Goal: Information Seeking & Learning: Check status

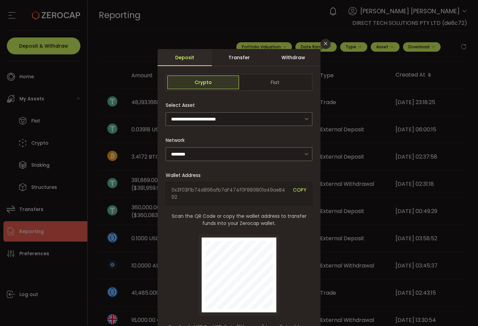
scroll to position [74, 0]
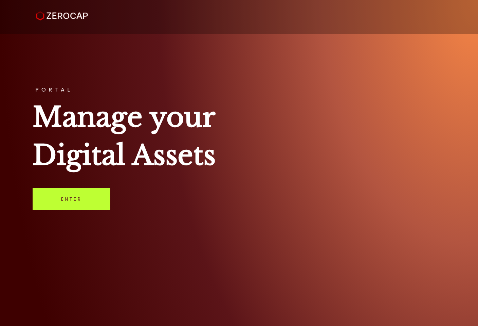
click at [85, 195] on link "Enter" at bounding box center [72, 199] width 78 height 22
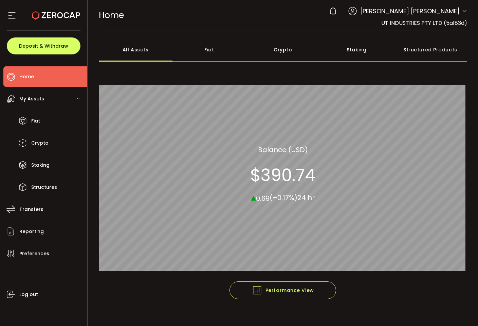
click at [443, 12] on span "[PERSON_NAME] [PERSON_NAME]" at bounding box center [411, 10] width 100 height 9
click at [453, 13] on span "[PERSON_NAME] [PERSON_NAME]" at bounding box center [411, 10] width 100 height 9
click at [464, 9] on icon at bounding box center [464, 10] width 5 height 5
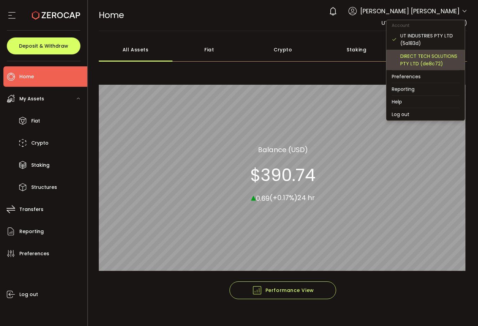
click at [422, 58] on div "DIRECT TECH SOLUTIONS PTY LTD (de8c72)" at bounding box center [430, 59] width 59 height 15
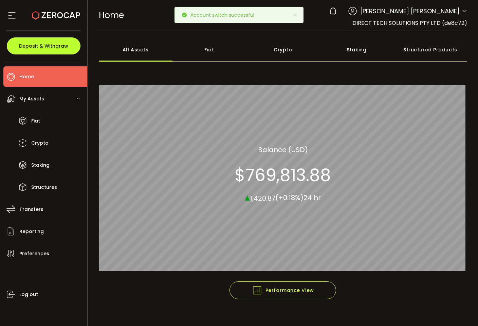
click at [74, 44] on button "Deposit & Withdraw" at bounding box center [44, 45] width 74 height 17
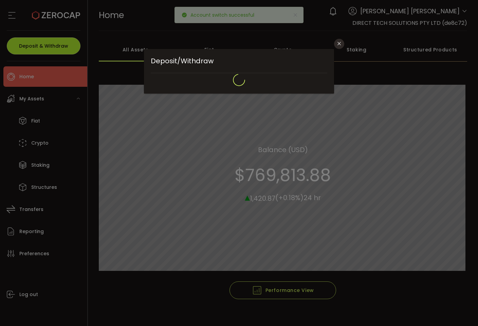
type input "*******"
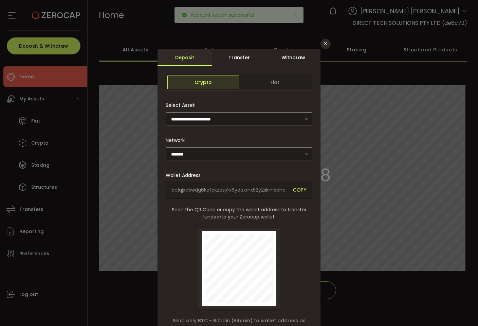
click at [258, 108] on div "**********" at bounding box center [239, 112] width 147 height 28
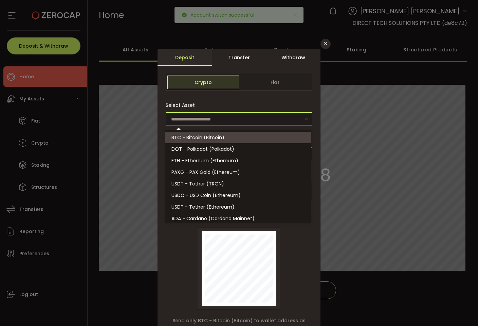
click at [257, 118] on input "dialog" at bounding box center [239, 119] width 147 height 14
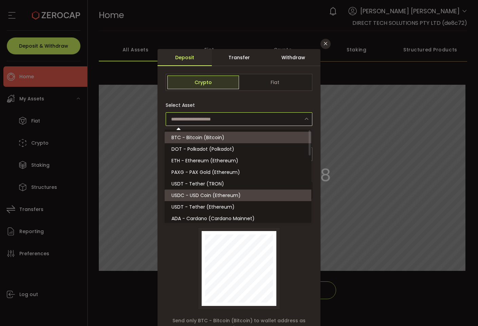
click at [221, 192] on span "USDC - USD Coin (Ethereum)" at bounding box center [206, 195] width 69 height 7
type input "**********"
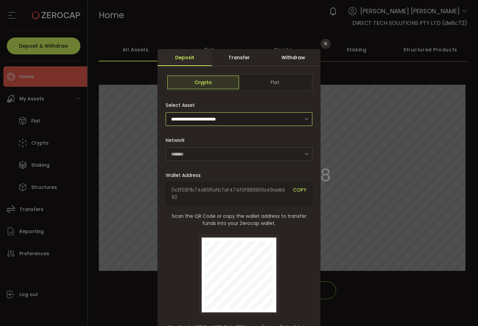
type input "********"
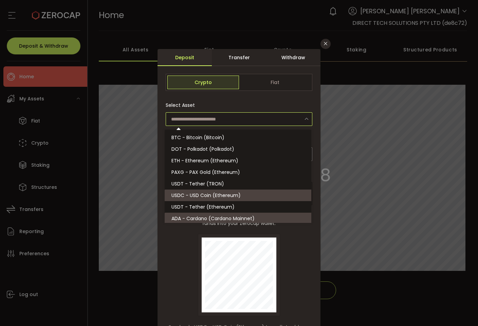
click at [294, 277] on div "Scan the QR Code or copy the wallet address to transfer funds into your Zerocap…" at bounding box center [239, 263] width 147 height 103
type input "**********"
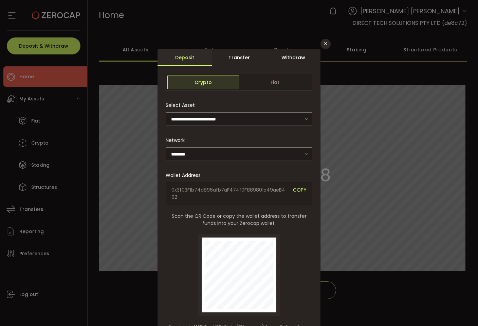
click at [298, 189] on span "COPY" at bounding box center [300, 193] width 14 height 14
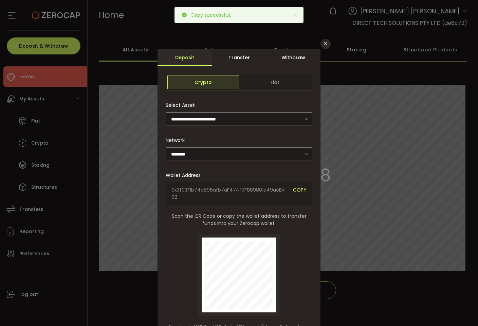
scroll to position [90, 0]
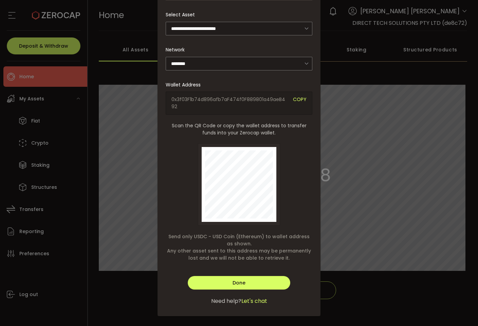
click at [42, 207] on div "**********" at bounding box center [239, 163] width 478 height 326
click at [66, 188] on div "**********" at bounding box center [239, 163] width 478 height 326
drag, startPoint x: 397, startPoint y: 137, endPoint x: 377, endPoint y: 74, distance: 65.9
click at [398, 134] on div "**********" at bounding box center [239, 163] width 478 height 326
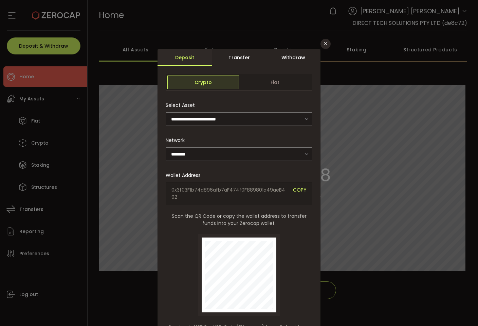
drag, startPoint x: 294, startPoint y: 58, endPoint x: 317, endPoint y: 55, distance: 23.4
click at [294, 58] on div "Withdraw" at bounding box center [293, 57] width 54 height 17
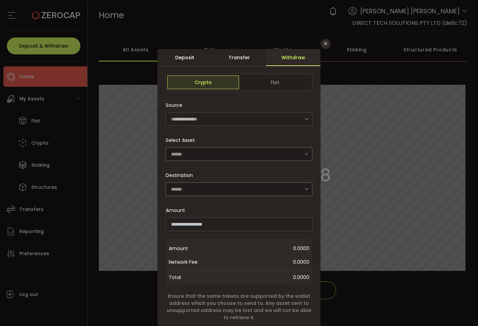
drag, startPoint x: 322, startPoint y: 46, endPoint x: 309, endPoint y: 55, distance: 16.8
click at [323, 46] on icon "Close" at bounding box center [325, 43] width 5 height 5
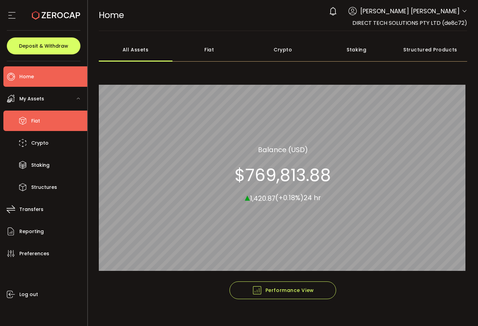
click at [53, 117] on li "Fiat" at bounding box center [45, 120] width 84 height 20
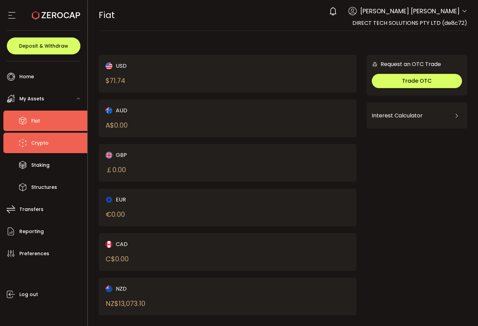
click at [58, 140] on li "Crypto" at bounding box center [45, 143] width 84 height 20
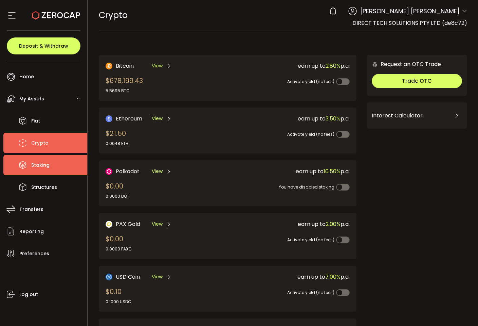
click at [69, 167] on li "Staking" at bounding box center [45, 165] width 84 height 20
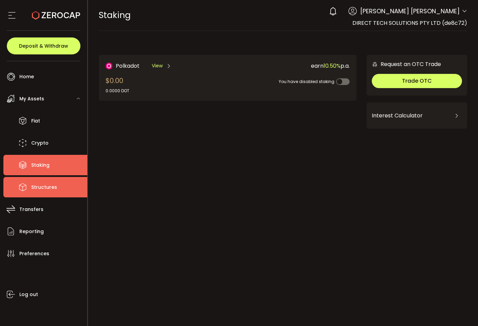
click at [63, 190] on li "Structures" at bounding box center [45, 187] width 84 height 20
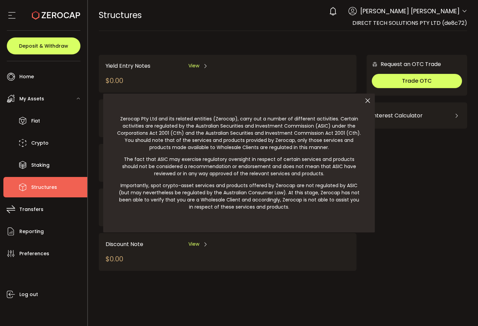
click at [67, 208] on div at bounding box center [239, 163] width 478 height 326
click at [368, 102] on icon at bounding box center [368, 100] width 14 height 14
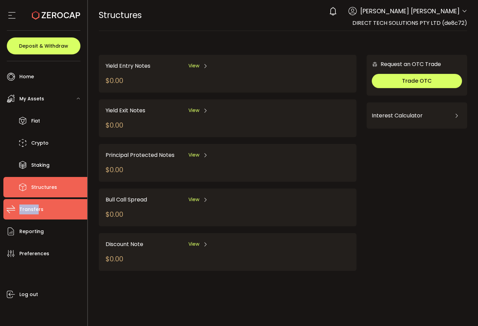
click at [36, 204] on span "Transfers" at bounding box center [31, 209] width 24 height 10
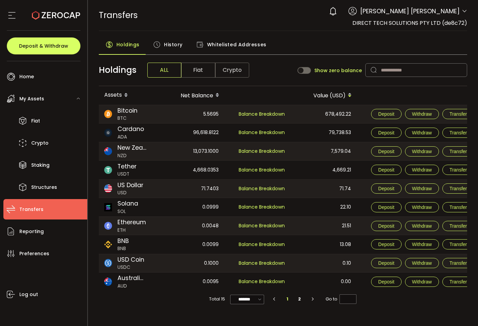
click at [200, 67] on span "Fiat" at bounding box center [198, 70] width 34 height 15
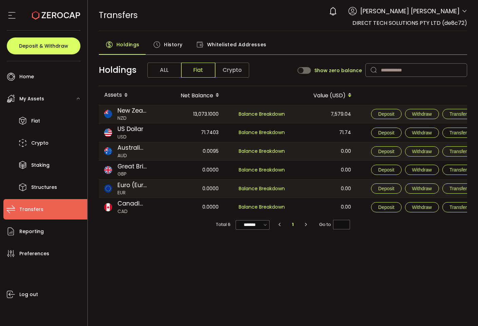
click at [127, 70] on span "Holdings" at bounding box center [118, 70] width 38 height 13
click at [165, 70] on span "ALL" at bounding box center [164, 70] width 34 height 15
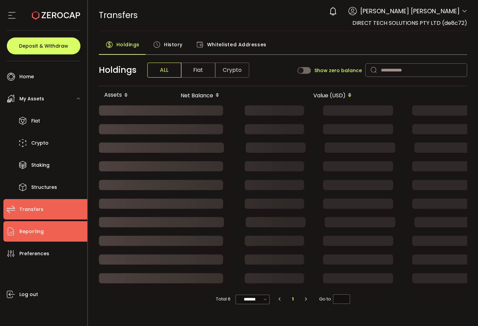
click at [51, 224] on li "Reporting" at bounding box center [45, 231] width 84 height 20
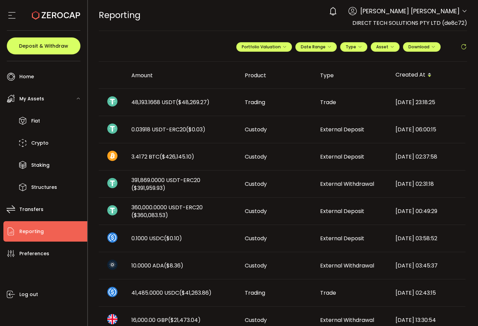
click at [193, 127] on span "($0.03)" at bounding box center [195, 129] width 19 height 8
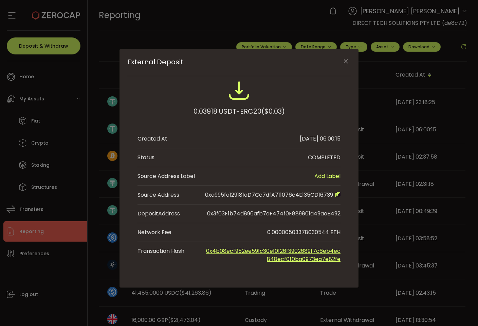
click at [358, 151] on div "External Deposit 0.03918 USDT-ERC20 ($0.03) Created At 2025-10-07 06:00:15 Stat…" at bounding box center [239, 168] width 239 height 238
click at [349, 65] on button "Close" at bounding box center [346, 62] width 12 height 12
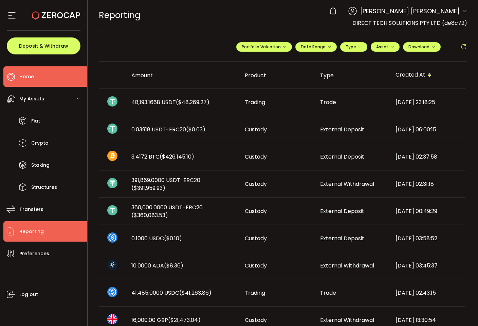
click at [53, 80] on li "Home" at bounding box center [45, 76] width 84 height 20
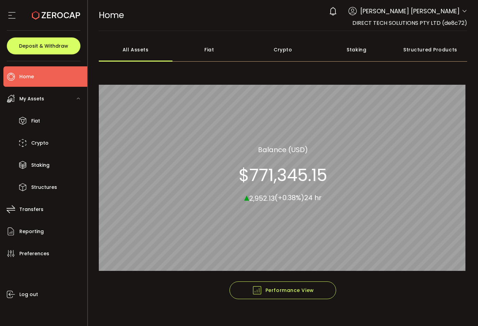
drag, startPoint x: 285, startPoint y: 185, endPoint x: 286, endPoint y: 192, distance: 7.5
click at [285, 185] on section "$771,345.15" at bounding box center [283, 174] width 89 height 20
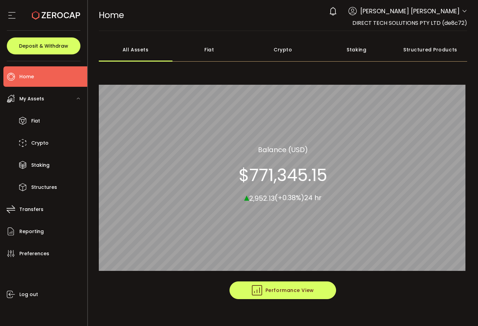
click at [291, 283] on button "Performance View" at bounding box center [283, 290] width 107 height 18
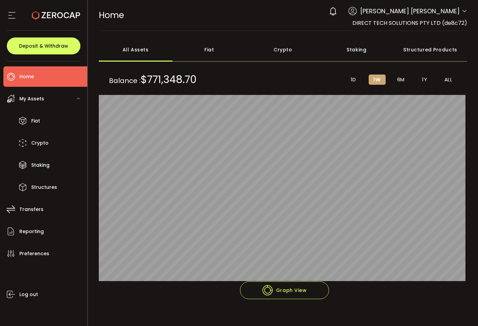
click at [221, 46] on div "Fiat" at bounding box center [210, 50] width 74 height 24
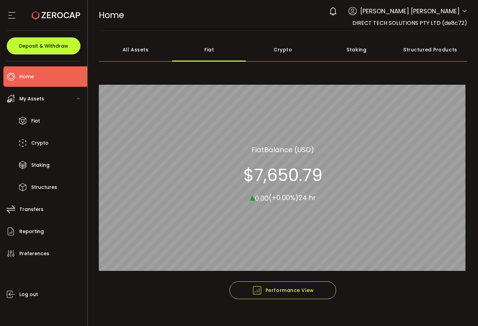
click at [77, 45] on button "Deposit & Withdraw" at bounding box center [44, 45] width 74 height 17
type input "**********"
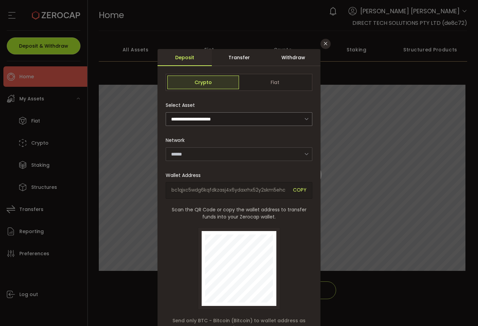
type input "*******"
click at [391, 64] on div "**********" at bounding box center [239, 163] width 478 height 326
click at [327, 45] on icon "Close" at bounding box center [325, 43] width 5 height 5
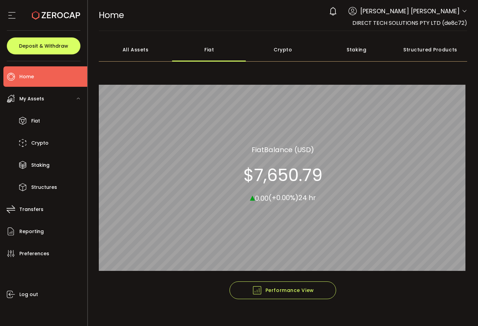
click at [54, 132] on ul "Fiat Crypto Staking Structures" at bounding box center [45, 153] width 84 height 87
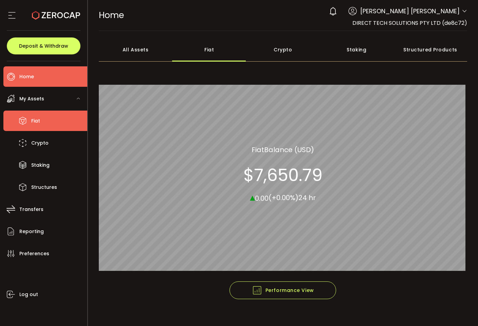
click at [54, 124] on li "Fiat" at bounding box center [45, 120] width 84 height 20
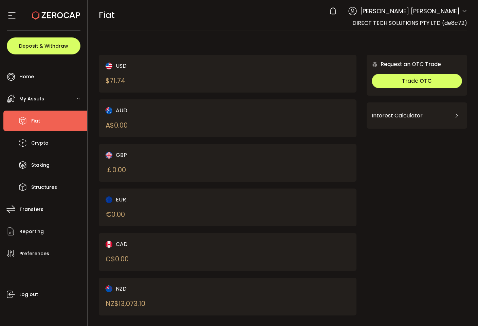
click at [145, 68] on div "USD" at bounding box center [161, 66] width 110 height 8
click at [351, 109] on div "AUD A$ 0.00" at bounding box center [228, 118] width 258 height 38
click at [62, 148] on li "Crypto" at bounding box center [45, 143] width 84 height 20
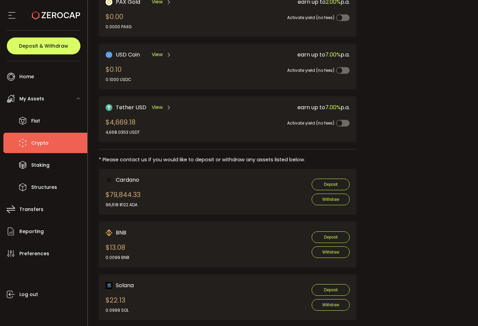
scroll to position [109, 0]
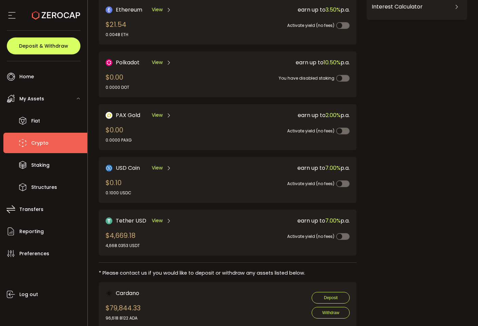
click at [165, 168] on div "View" at bounding box center [162, 167] width 20 height 8
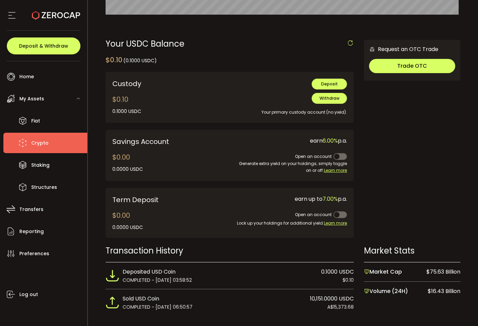
scroll to position [207, 0]
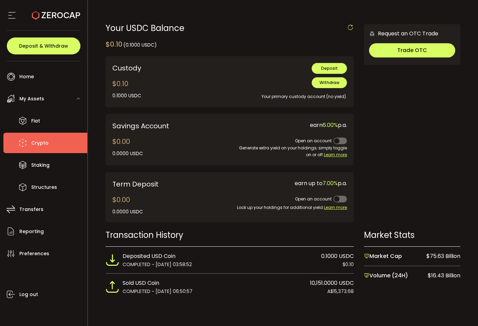
click at [276, 309] on div "Your USDC Balance $0.10 (0.1000 USDC) Confirmation Confirm Cancel Custody $0.10…" at bounding box center [283, 163] width 369 height 298
click at [182, 279] on div "Sold USD Coin 10,151.0000 USDC" at bounding box center [239, 282] width 232 height 9
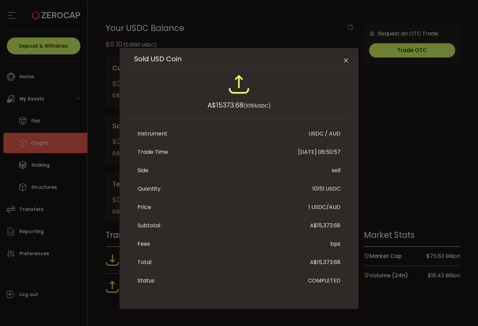
scroll to position [0, 0]
click at [404, 182] on div "Sold USD Coin A$15373.68 (10151USDC) Instrument USDC / AUD Trade Time 2025-09-2…" at bounding box center [239, 163] width 478 height 326
click at [122, 248] on div "Sold USD Coin A$15373.68 (10151USDC) Instrument USDC / AUD Trade Time 2025-09-2…" at bounding box center [239, 179] width 239 height 261
click at [115, 247] on div "Sold USD Coin A$15373.68 (10151USDC) Instrument USDC / AUD Trade Time 2025-09-2…" at bounding box center [239, 163] width 478 height 326
click at [345, 57] on button "Close" at bounding box center [346, 62] width 12 height 12
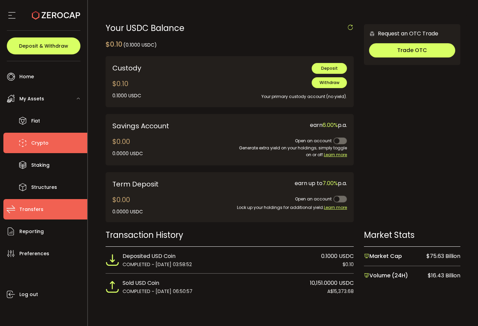
click at [58, 213] on li "Transfers" at bounding box center [45, 209] width 84 height 20
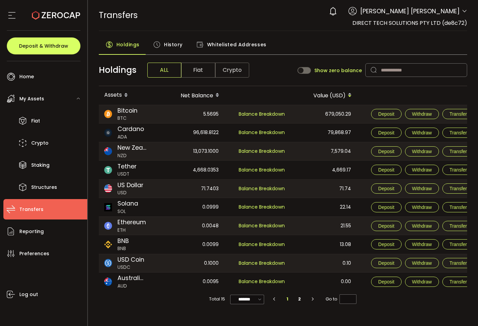
click at [307, 71] on span at bounding box center [305, 70] width 14 height 7
click at [311, 73] on span at bounding box center [305, 70] width 14 height 7
click at [215, 276] on div "0.0095" at bounding box center [192, 281] width 66 height 19
click at [270, 262] on span "Balance Breakdown" at bounding box center [262, 262] width 46 height 7
click at [271, 262] on span "Balance Breakdown" at bounding box center [262, 262] width 46 height 7
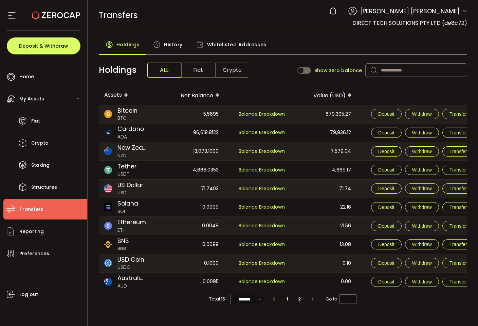
click at [441, 13] on span "[PERSON_NAME] [PERSON_NAME]" at bounding box center [411, 10] width 100 height 9
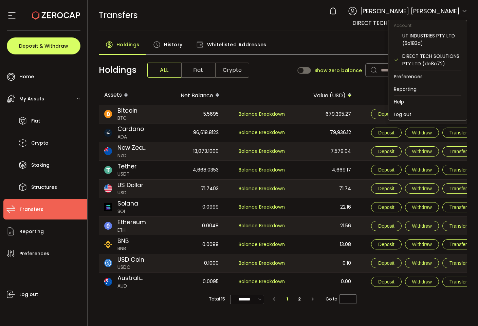
click at [465, 13] on icon at bounding box center [464, 10] width 5 height 5
click at [433, 37] on div "UT INDUSTRIES PTY LTD (5a183d)" at bounding box center [432, 39] width 59 height 15
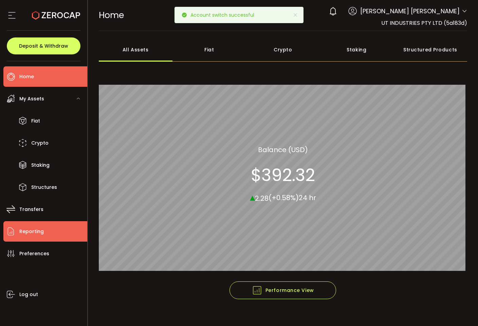
click at [46, 230] on li "Reporting" at bounding box center [45, 231] width 84 height 20
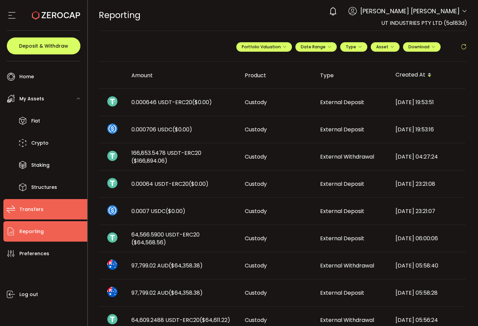
click at [53, 216] on li "Transfers" at bounding box center [45, 209] width 84 height 20
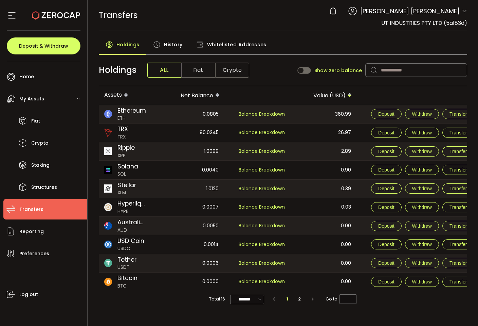
click at [207, 68] on span "Fiat" at bounding box center [198, 70] width 34 height 15
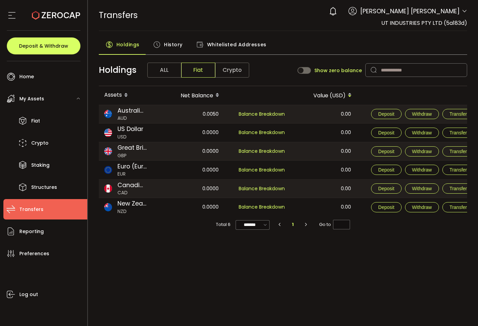
click at [166, 71] on span "ALL" at bounding box center [164, 70] width 34 height 15
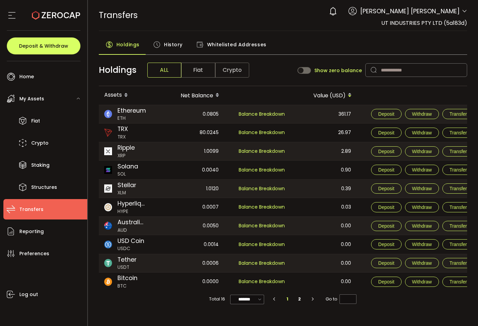
click at [156, 38] on div "History" at bounding box center [167, 46] width 43 height 17
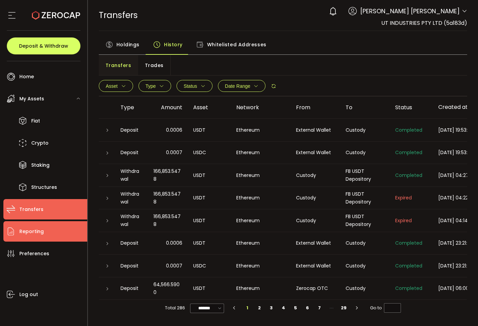
click at [52, 238] on li "Reporting" at bounding box center [45, 231] width 84 height 20
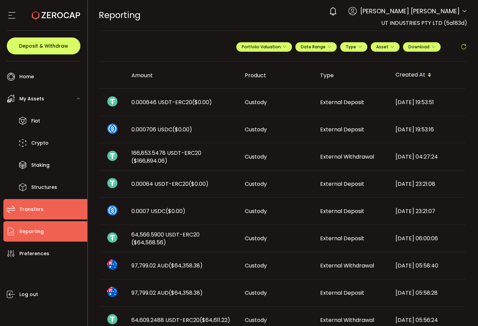
click at [39, 208] on span "Transfers" at bounding box center [31, 209] width 24 height 10
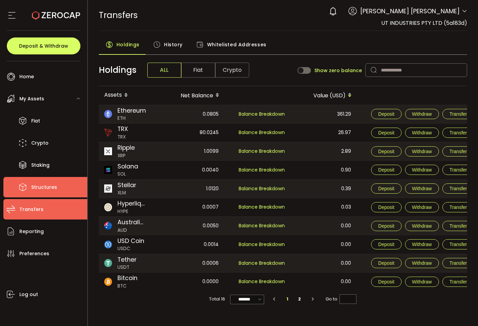
click at [41, 196] on li "Structures" at bounding box center [45, 187] width 84 height 20
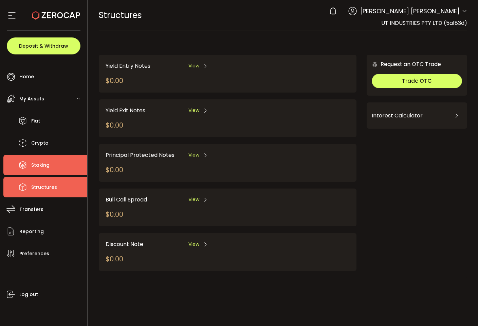
click at [47, 163] on span "Staking" at bounding box center [40, 165] width 18 height 10
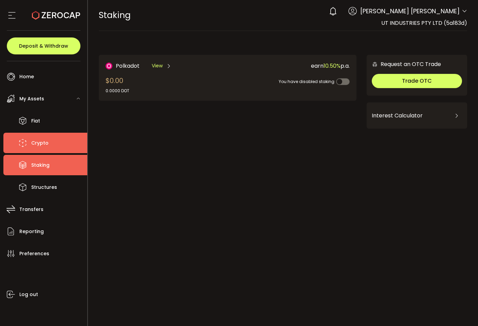
click at [43, 139] on span "Crypto" at bounding box center [39, 143] width 17 height 10
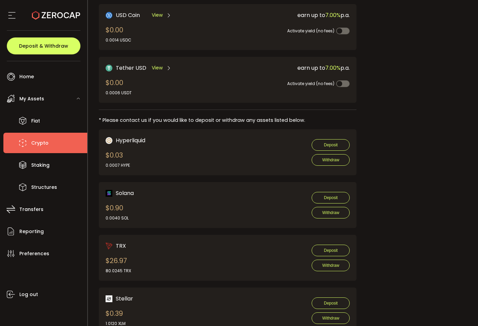
scroll to position [342, 0]
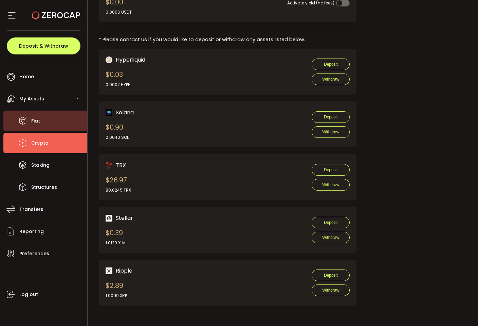
click at [51, 110] on li "My Assets Fiat Crypto Staking Structures" at bounding box center [45, 142] width 84 height 109
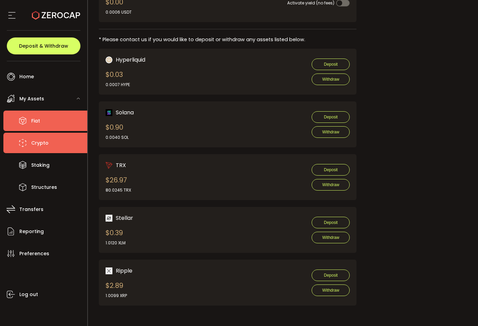
click at [47, 117] on li "Fiat" at bounding box center [45, 120] width 84 height 20
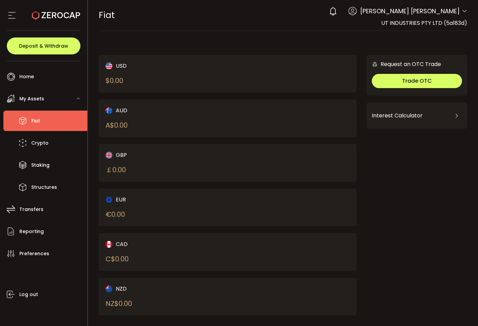
click at [47, 92] on div "My Assets" at bounding box center [45, 98] width 84 height 20
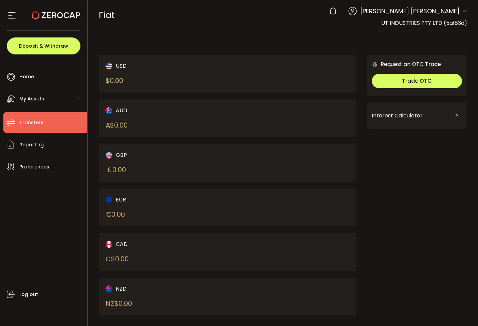
click at [44, 121] on li "Transfers" at bounding box center [45, 122] width 84 height 20
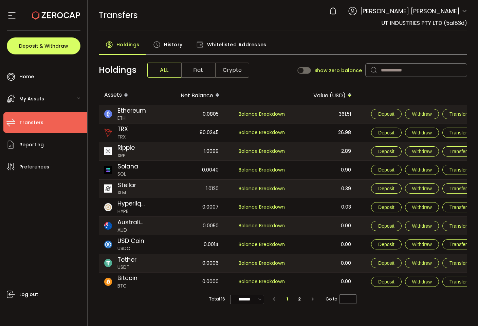
click at [440, 10] on span "[PERSON_NAME] [PERSON_NAME]" at bounding box center [411, 10] width 100 height 9
click at [463, 8] on span at bounding box center [464, 11] width 5 height 7
click at [463, 11] on icon at bounding box center [464, 10] width 5 height 5
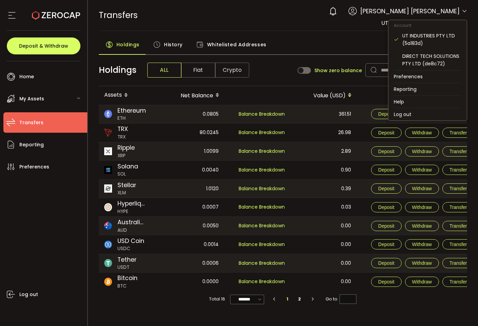
click at [463, 11] on icon at bounding box center [464, 10] width 5 height 5
click at [446, 59] on div "DIRECT TECH SOLUTIONS PTY LTD (de8c72)" at bounding box center [432, 59] width 59 height 15
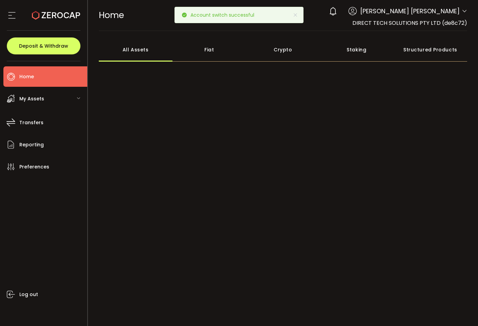
click at [455, 12] on span "[PERSON_NAME] [PERSON_NAME]" at bounding box center [411, 10] width 100 height 9
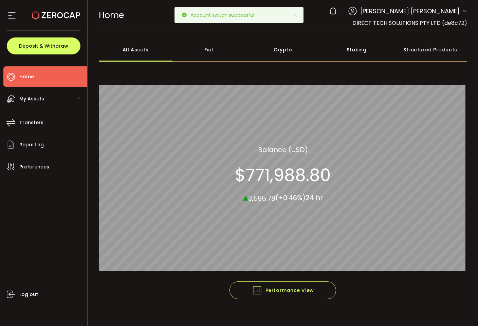
click at [463, 11] on icon at bounding box center [464, 10] width 5 height 5
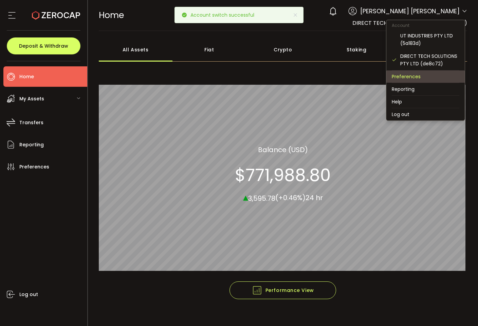
click at [414, 78] on li "Preferences" at bounding box center [426, 76] width 78 height 12
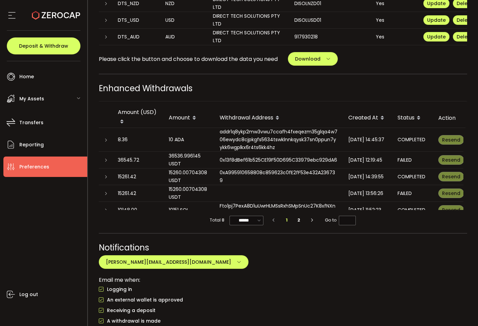
scroll to position [7, 0]
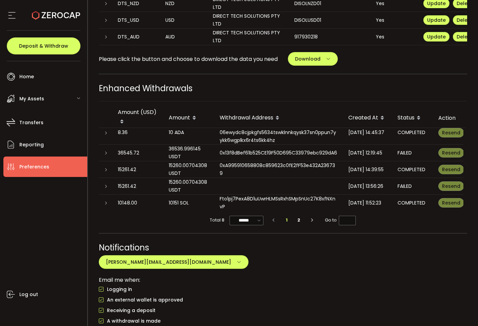
click at [204, 165] on div "15260.00704308 USDT" at bounding box center [189, 169] width 40 height 16
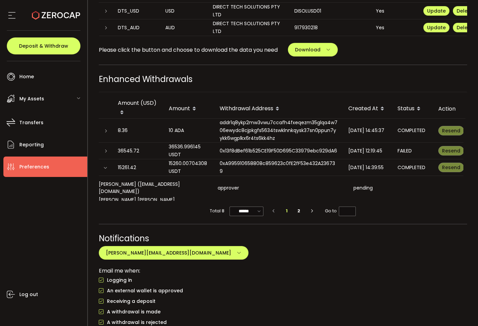
scroll to position [456, 0]
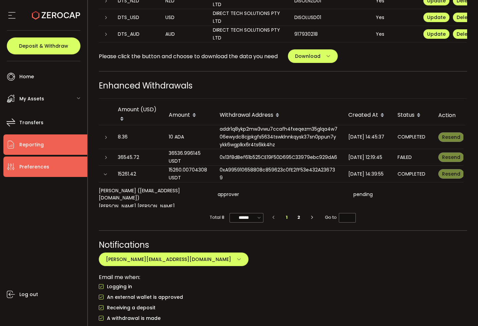
click at [3, 140] on li "Reporting" at bounding box center [45, 144] width 84 height 20
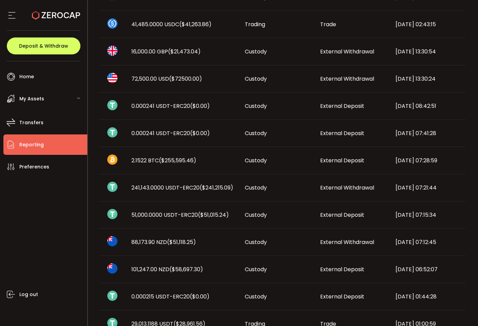
scroll to position [341, 0]
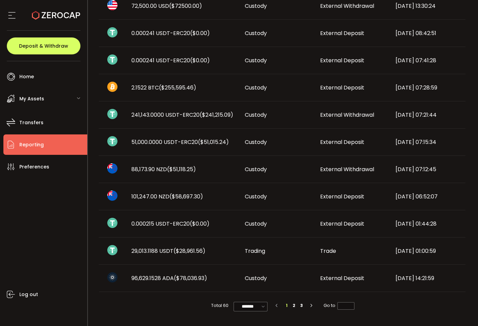
click at [65, 100] on div "My Assets" at bounding box center [45, 98] width 84 height 20
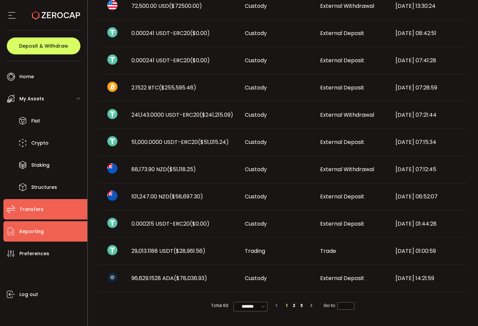
click at [37, 201] on li "Transfers" at bounding box center [45, 209] width 84 height 20
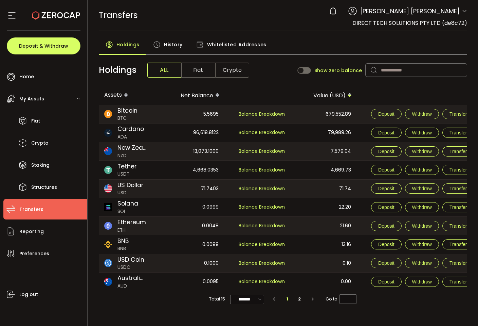
click at [316, 67] on div "Show zero balance" at bounding box center [330, 70] width 65 height 7
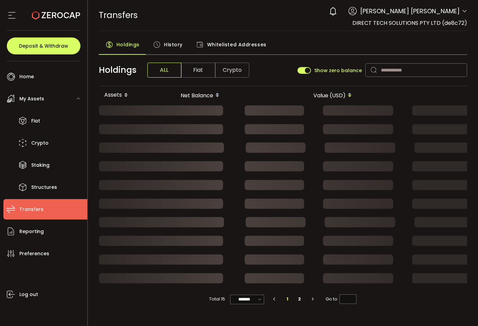
click at [308, 67] on span at bounding box center [305, 70] width 14 height 7
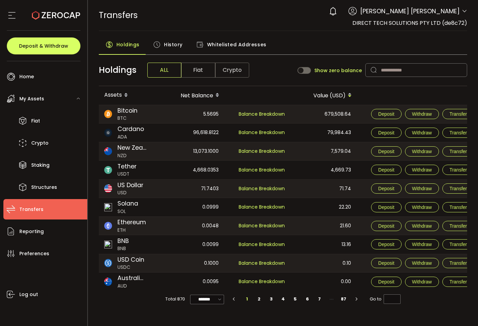
click at [308, 67] on span at bounding box center [305, 70] width 14 height 7
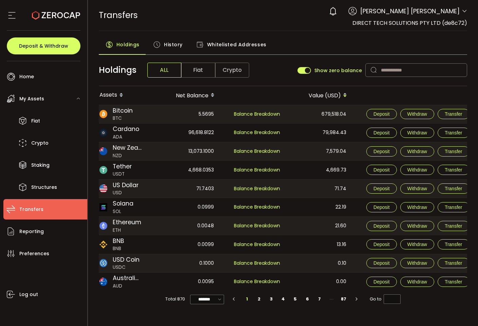
click at [219, 81] on div "Holdings ALL Fiat Crypto Show zero balance" at bounding box center [283, 70] width 369 height 32
click at [194, 63] on span "Fiat" at bounding box center [198, 70] width 34 height 15
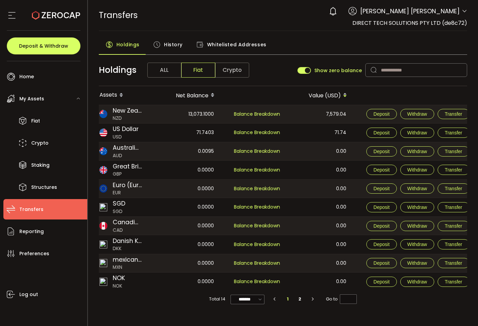
scroll to position [0, 0]
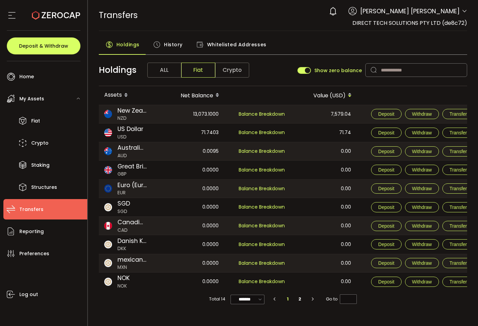
click at [440, 62] on div "Holdings ALL Fiat Crypto Show zero balance" at bounding box center [283, 70] width 369 height 32
click at [337, 118] on div "7,579.04" at bounding box center [324, 114] width 66 height 18
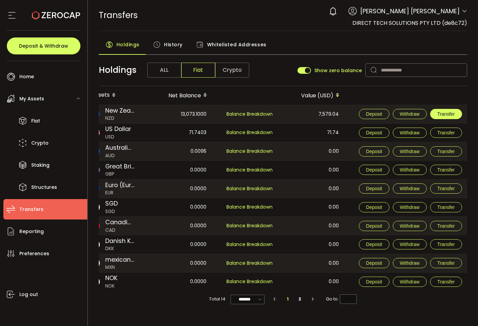
click at [437, 110] on button "Transfer" at bounding box center [447, 114] width 32 height 10
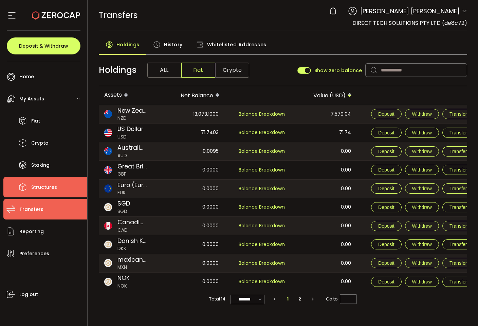
click at [57, 186] on li "Structures" at bounding box center [45, 187] width 84 height 20
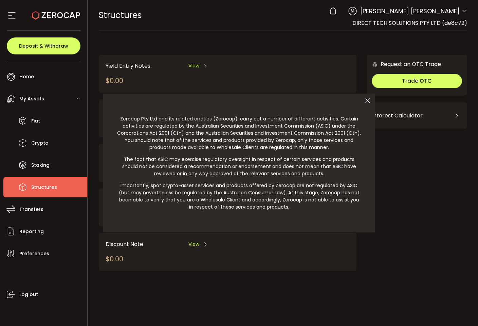
click at [45, 159] on div at bounding box center [239, 163] width 478 height 326
click at [53, 143] on div at bounding box center [239, 163] width 478 height 326
click at [42, 166] on div at bounding box center [239, 163] width 478 height 326
click at [35, 45] on div at bounding box center [239, 163] width 478 height 326
drag, startPoint x: 379, startPoint y: 102, endPoint x: 366, endPoint y: 102, distance: 13.3
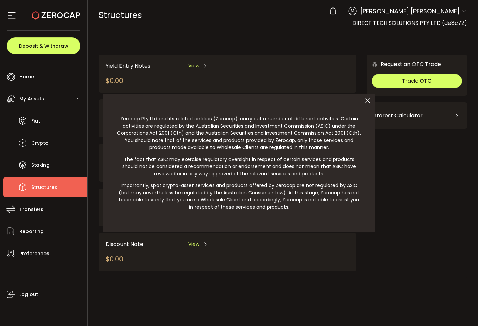
click at [366, 102] on section "PDF is being processed and will download to your computer STRUCTURES Buy Power …" at bounding box center [283, 163] width 391 height 326
click at [366, 102] on icon at bounding box center [368, 100] width 14 height 14
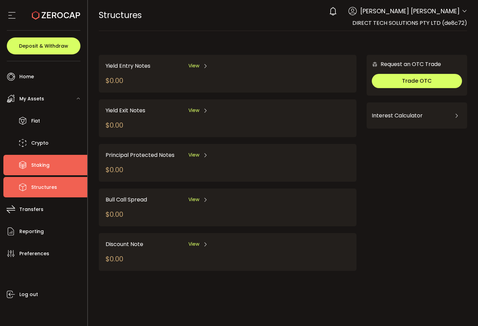
click at [23, 155] on li "Staking" at bounding box center [45, 165] width 84 height 20
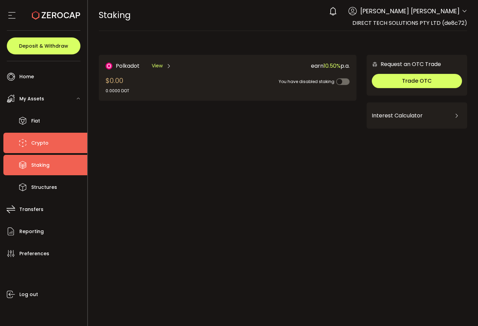
click at [39, 138] on span "Crypto" at bounding box center [39, 143] width 17 height 10
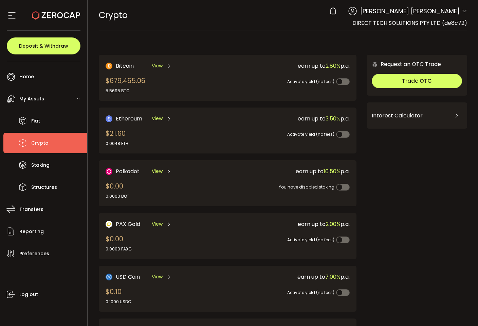
scroll to position [155, 0]
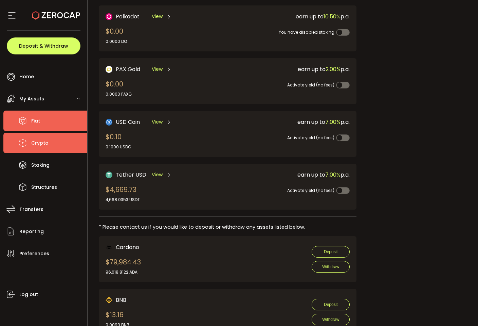
click at [36, 120] on span "Fiat" at bounding box center [35, 121] width 9 height 10
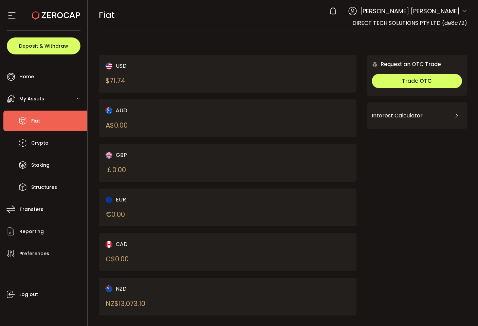
click at [399, 112] on div "Interest Calculator" at bounding box center [417, 115] width 90 height 16
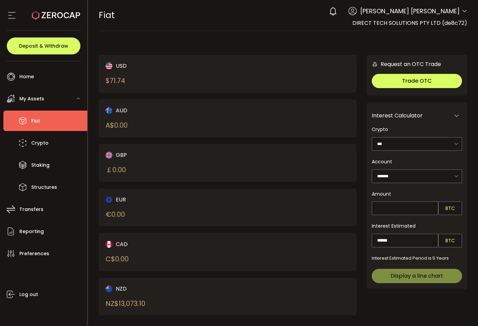
click at [75, 93] on div "My Assets" at bounding box center [45, 98] width 84 height 20
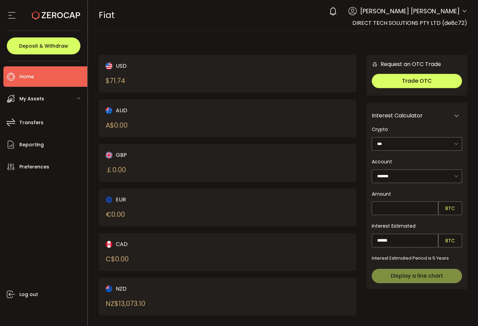
click at [29, 70] on li "Home" at bounding box center [45, 76] width 84 height 20
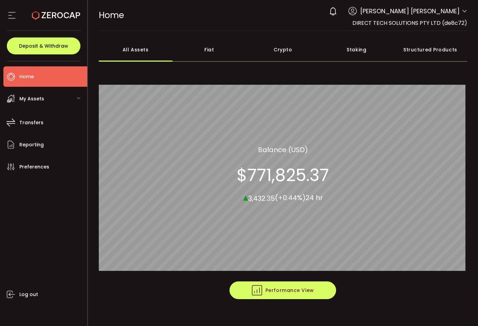
scroll to position [9, 0]
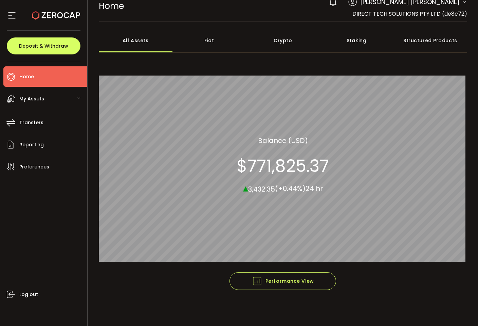
click at [201, 45] on div "Fiat" at bounding box center [210, 41] width 74 height 24
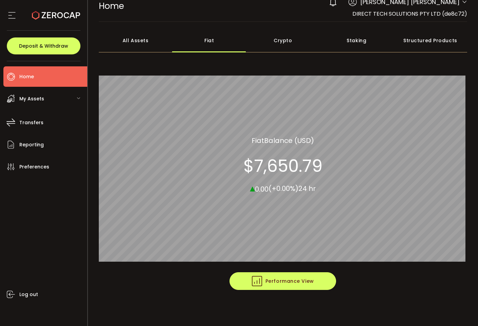
click at [298, 287] on button "Performance View" at bounding box center [283, 281] width 107 height 18
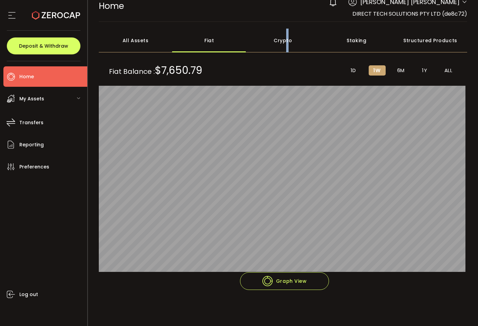
click at [287, 40] on div "Crypto" at bounding box center [283, 41] width 74 height 24
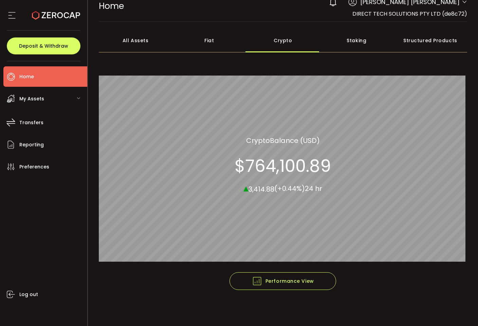
click at [350, 42] on div "Staking" at bounding box center [357, 41] width 74 height 24
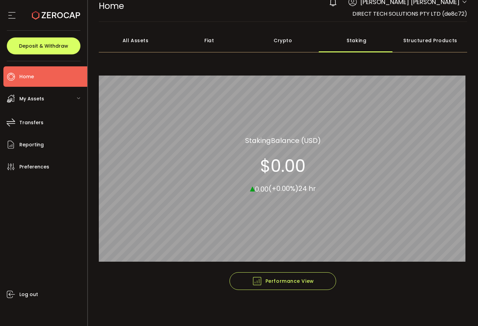
click at [416, 37] on div "Structured Products" at bounding box center [431, 41] width 74 height 24
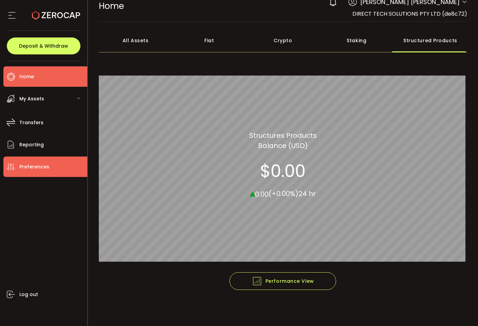
click at [33, 170] on span "Preferences" at bounding box center [34, 167] width 30 height 10
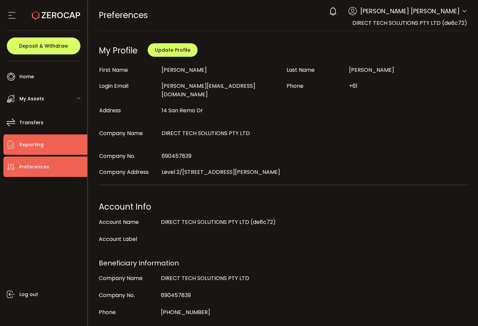
click at [55, 150] on li "Reporting" at bounding box center [45, 144] width 84 height 20
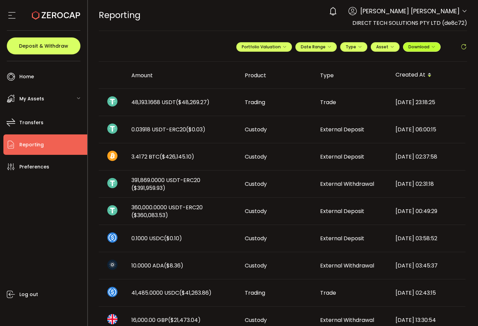
click at [416, 50] on button "Download" at bounding box center [422, 47] width 38 height 10
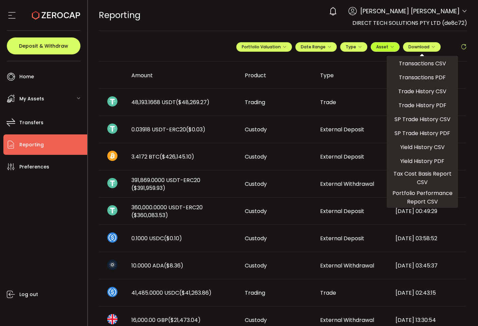
click at [386, 51] on button "Asset" at bounding box center [385, 47] width 29 height 10
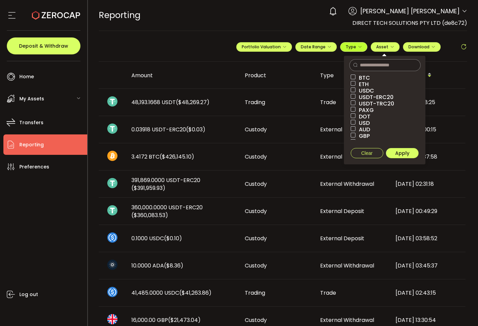
click at [349, 46] on span "Type" at bounding box center [354, 47] width 16 height 6
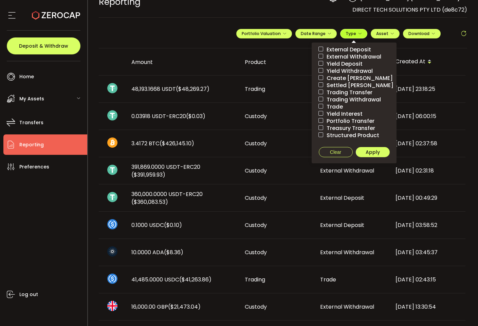
scroll to position [77, 0]
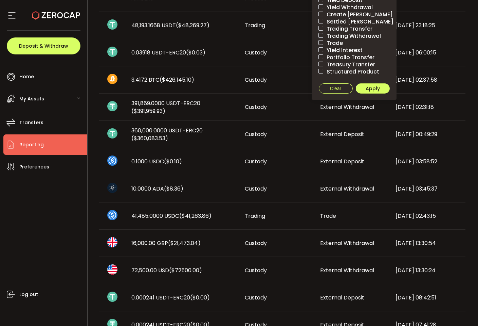
click at [165, 204] on td "41,485.0000 USDC ($41,263.86)" at bounding box center [183, 215] width 114 height 27
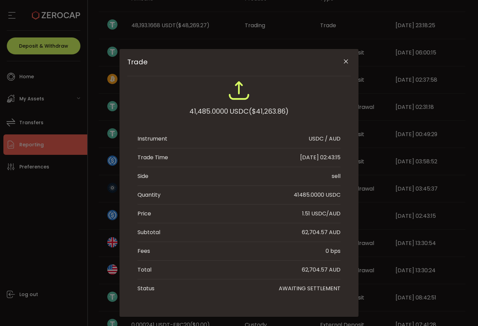
click at [127, 217] on div "41,485.0000 USDC ($41,263.86) Instrument USDC / AUD Trade Time 2025-10-06 02:43…" at bounding box center [239, 189] width 224 height 218
click at [113, 214] on div "Trade 41,485.0000 USDC ($41,263.86) Instrument USDC / AUD Trade Time 2025-10-06…" at bounding box center [239, 163] width 478 height 326
click at [347, 61] on icon "Close" at bounding box center [346, 61] width 7 height 7
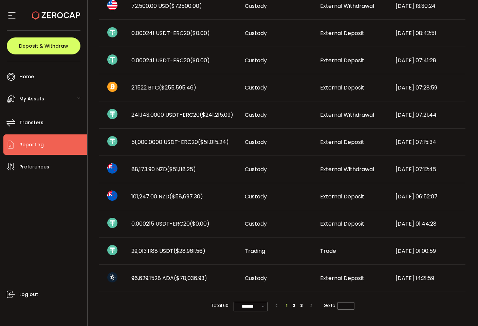
scroll to position [0, 0]
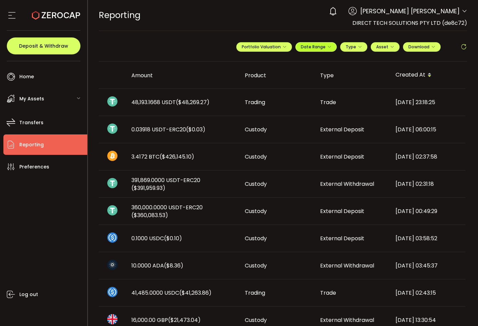
click at [314, 51] on button "Date Range" at bounding box center [316, 47] width 41 height 10
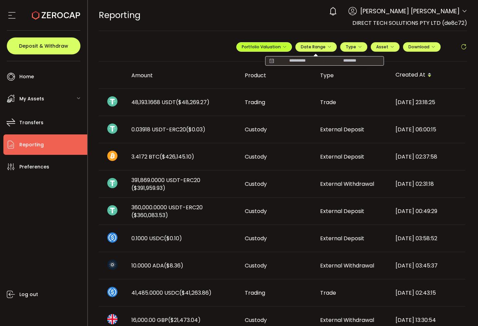
click at [260, 48] on span "Portfolio Valuation" at bounding box center [264, 47] width 45 height 6
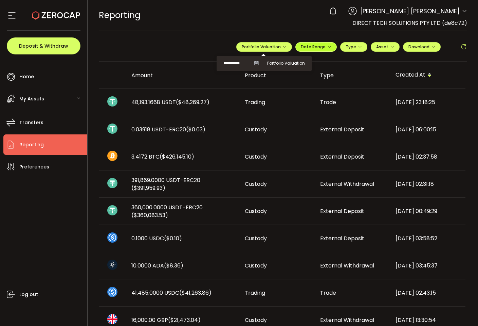
click at [322, 48] on span "Date Range" at bounding box center [316, 47] width 31 height 6
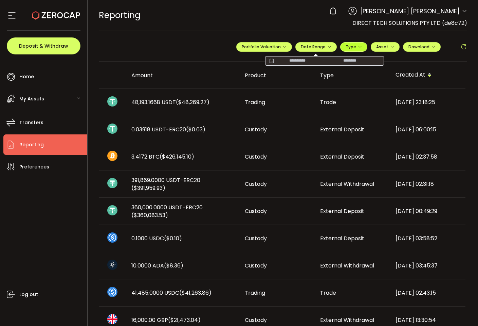
click at [346, 44] on span "Type" at bounding box center [354, 47] width 16 height 6
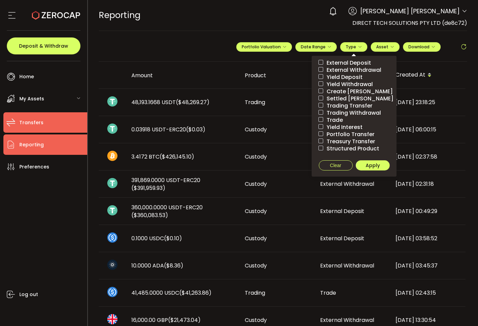
click at [16, 127] on li "Transfers" at bounding box center [45, 122] width 84 height 20
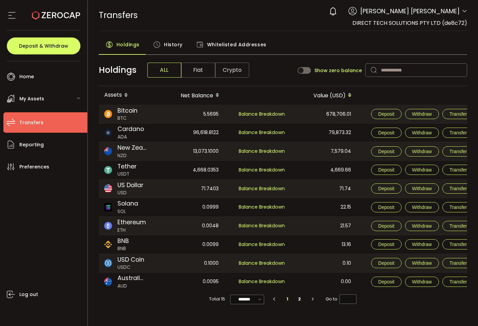
click at [191, 70] on span "Fiat" at bounding box center [198, 70] width 34 height 15
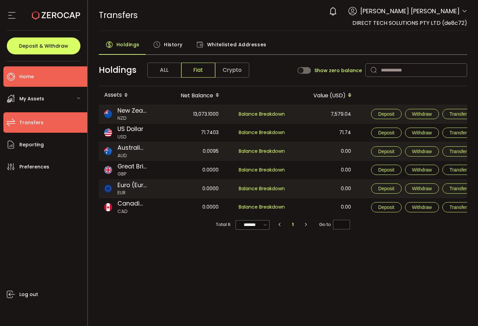
click at [37, 71] on li "Home" at bounding box center [45, 76] width 84 height 20
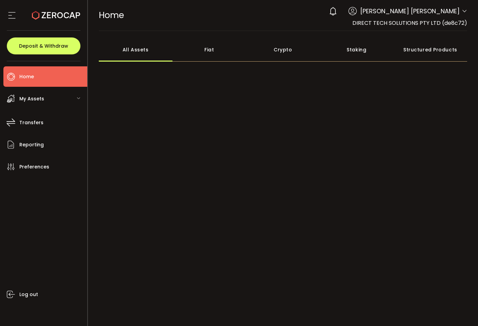
click at [77, 102] on div "My Assets" at bounding box center [45, 98] width 84 height 20
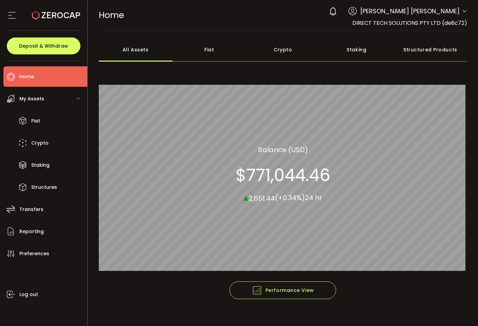
click at [14, 9] on div at bounding box center [44, 15] width 74 height 31
click at [14, 11] on icon at bounding box center [12, 15] width 10 height 10
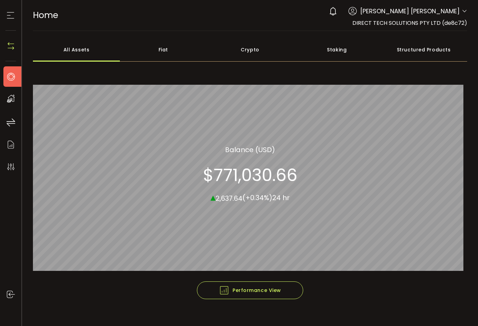
click at [173, 51] on div "Fiat" at bounding box center [163, 50] width 87 height 24
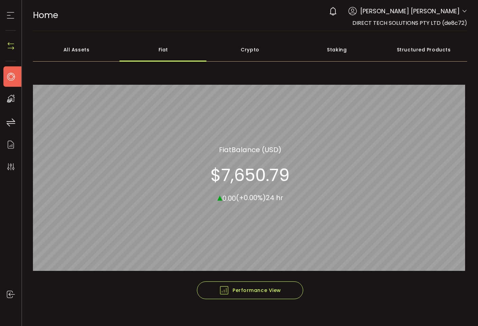
drag, startPoint x: 242, startPoint y: 54, endPoint x: 308, endPoint y: 54, distance: 65.2
click at [242, 54] on div "Crypto" at bounding box center [250, 50] width 87 height 24
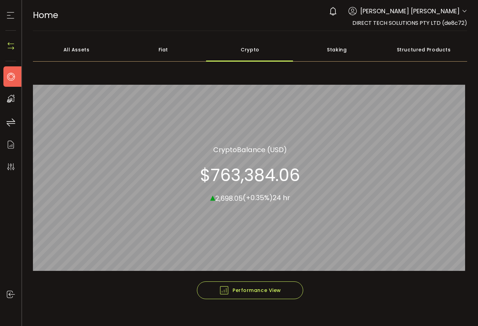
drag, startPoint x: 334, startPoint y: 54, endPoint x: 376, endPoint y: 61, distance: 42.1
click at [334, 54] on div "Staking" at bounding box center [337, 50] width 87 height 24
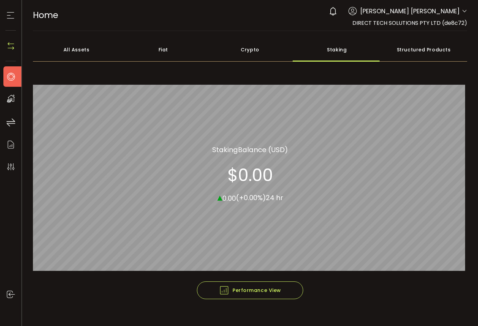
click at [411, 54] on div "Structured Products" at bounding box center [424, 50] width 87 height 24
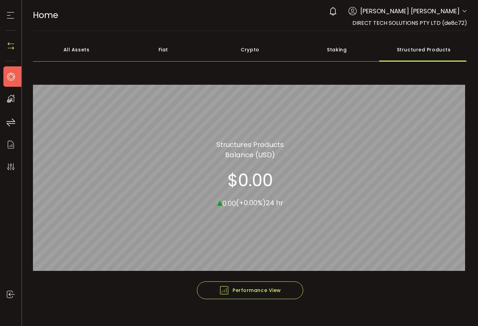
scroll to position [9, 0]
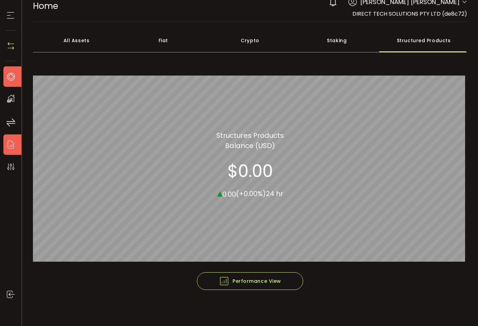
click at [19, 143] on li "Reporting" at bounding box center [14, 144] width 22 height 20
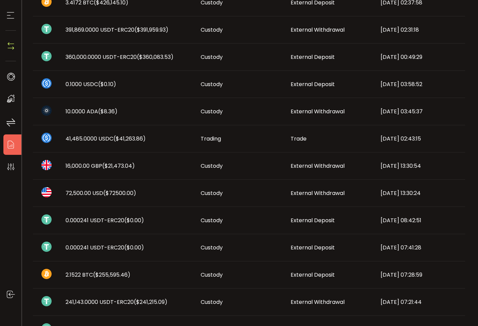
scroll to position [189, 0]
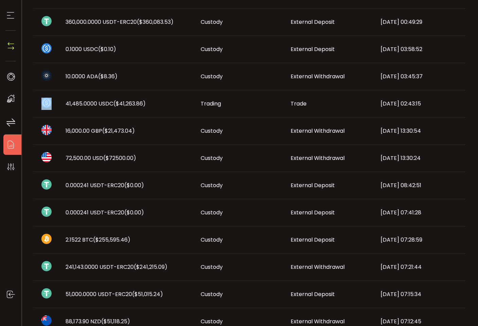
click at [61, 98] on tr "41,485.0000 USDC ($41,263.86) Trading Trade 2025-10-06 02:43:15" at bounding box center [249, 103] width 433 height 27
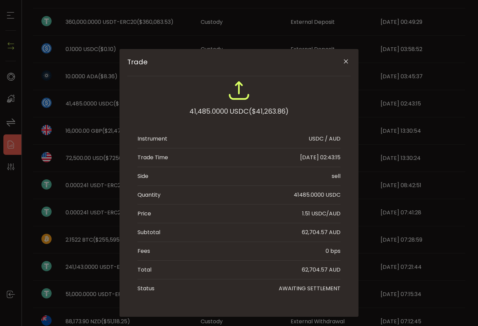
drag, startPoint x: 44, startPoint y: 101, endPoint x: 58, endPoint y: 105, distance: 15.1
click at [44, 101] on div "Trade 41,485.0000 USDC ($41,263.86) Instrument USDC / AUD Trade Time 2025-10-06…" at bounding box center [239, 163] width 478 height 326
click at [236, 89] on img "Trade" at bounding box center [239, 91] width 22 height 22
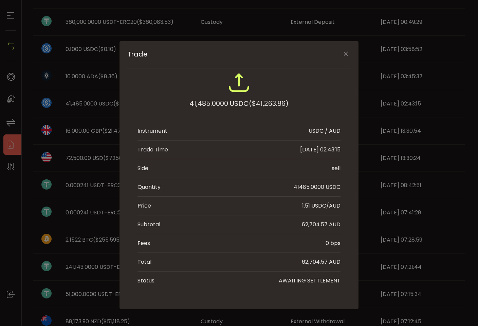
click at [93, 157] on div "Trade 41,485.0000 USDC ($41,263.86) Instrument USDC / AUD Trade Time 2025-10-06…" at bounding box center [239, 163] width 478 height 326
click at [391, 153] on div "Trade 41,485.0000 USDC ($41,263.86) Instrument USDC / AUD Trade Time 2025-10-06…" at bounding box center [239, 163] width 478 height 326
click at [345, 56] on button "Close" at bounding box center [346, 54] width 12 height 12
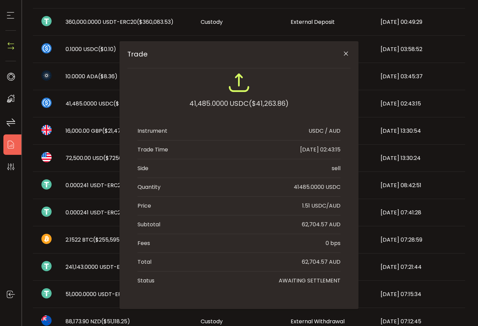
scroll to position [1, 0]
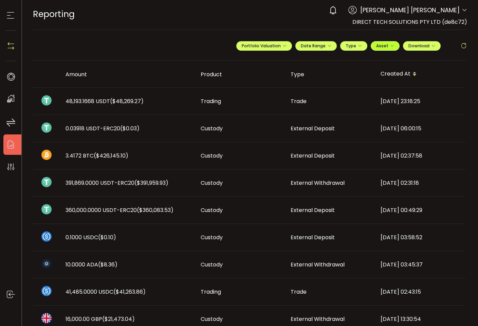
click at [391, 45] on icon "button" at bounding box center [392, 46] width 4 height 4
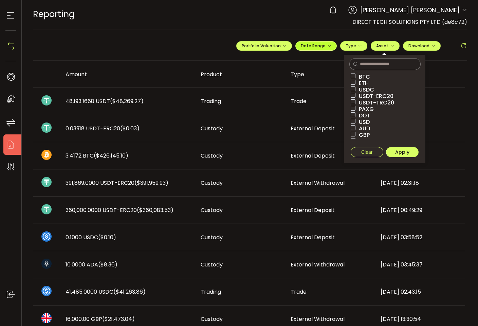
click at [308, 45] on span "Date Range" at bounding box center [316, 46] width 31 height 6
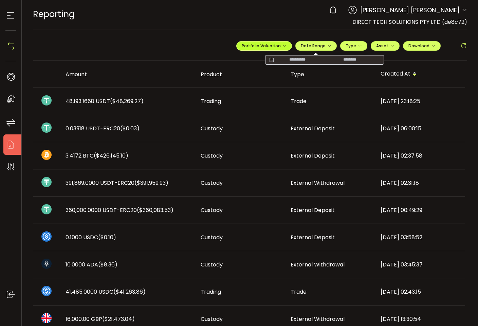
click at [267, 43] on span "Portfolio Valuation" at bounding box center [264, 46] width 45 height 6
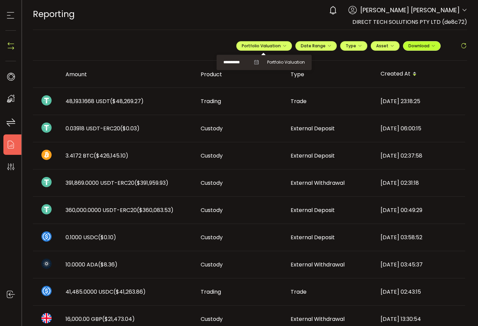
click at [437, 47] on button "Download" at bounding box center [422, 46] width 38 height 10
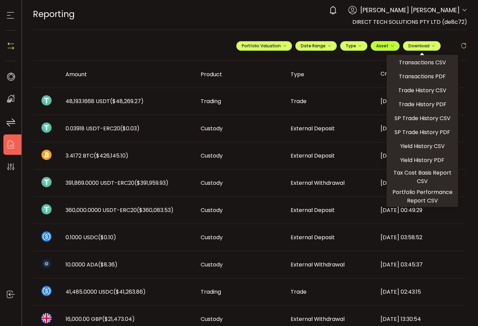
click at [384, 46] on span "Asset" at bounding box center [383, 46] width 12 height 6
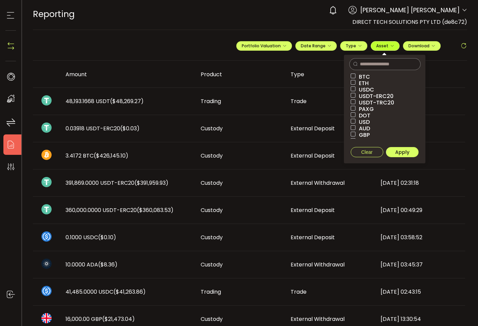
scroll to position [0, 0]
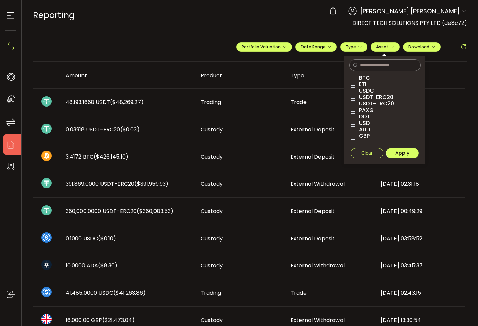
click at [268, 82] on th "Product" at bounding box center [240, 75] width 90 height 27
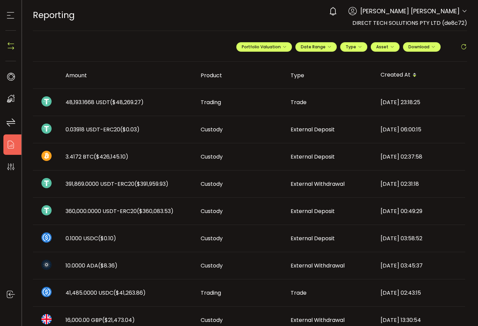
click at [138, 89] on td "48,193.1668 USDT ($48,269.27)" at bounding box center [127, 102] width 135 height 27
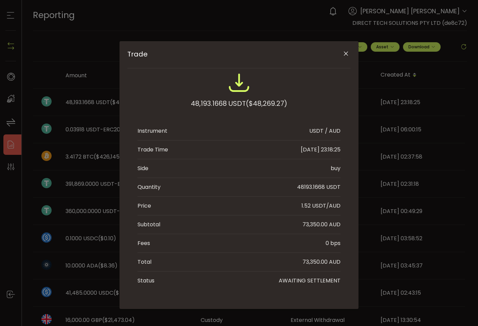
click at [114, 110] on div "Trade 48,193.1668 USDT ($48,269.27) Instrument USDT / AUD Trade Time 2025-10-07…" at bounding box center [239, 163] width 478 height 326
drag, startPoint x: 100, startPoint y: 143, endPoint x: 99, endPoint y: 130, distance: 13.0
click at [100, 143] on div "Trade 48,193.1668 USDT ($48,269.27) Instrument USDT / AUD Trade Time 2025-10-07…" at bounding box center [239, 163] width 478 height 326
click at [91, 108] on div "Trade 48,193.1668 USDT ($48,269.27) Instrument USDT / AUD Trade Time 2025-10-07…" at bounding box center [239, 163] width 478 height 326
click at [343, 52] on icon "Close" at bounding box center [346, 53] width 7 height 7
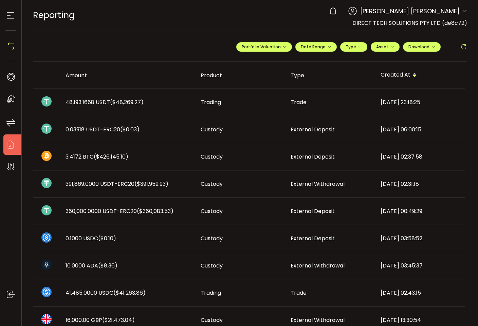
scroll to position [4, 0]
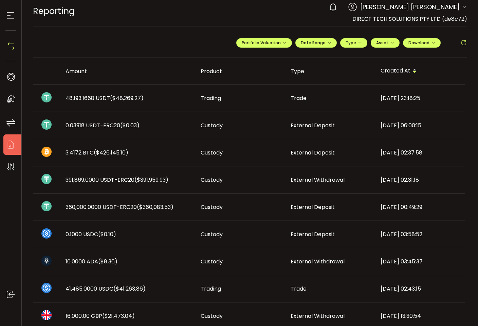
click at [103, 181] on span "391,869.0000 USDT-ERC20 ($391,959.93)" at bounding box center [117, 180] width 103 height 8
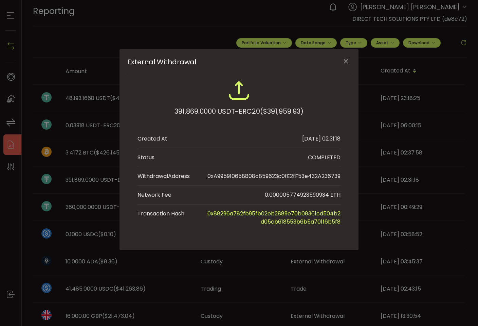
scroll to position [0, 0]
click at [96, 179] on div "External Withdrawal 391,869.0000 USDT-ERC20 ($391,959.93) Created At 2025-10-07…" at bounding box center [239, 163] width 478 height 326
click at [97, 195] on div "External Withdrawal 391,869.0000 USDT-ERC20 ($391,959.93) Created At 2025-10-07…" at bounding box center [239, 163] width 478 height 326
click at [93, 279] on div "External Withdrawal 391,869.0000 USDT-ERC20 ($391,959.93) Created At 2025-10-07…" at bounding box center [239, 163] width 478 height 326
click at [124, 292] on div "External Withdrawal 391,869.0000 USDT-ERC20 ($391,959.93) Created At 2025-10-07…" at bounding box center [239, 163] width 478 height 326
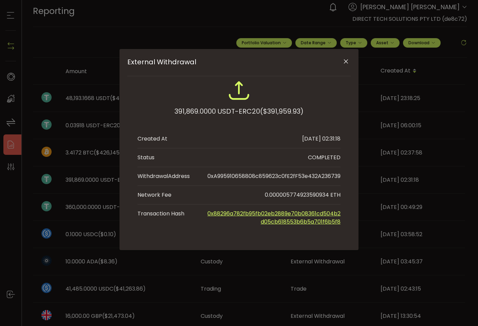
click at [155, 284] on div "External Withdrawal 391,869.0000 USDT-ERC20 ($391,959.93) Created At 2025-10-07…" at bounding box center [239, 163] width 478 height 326
click at [346, 62] on icon "Close" at bounding box center [346, 61] width 7 height 7
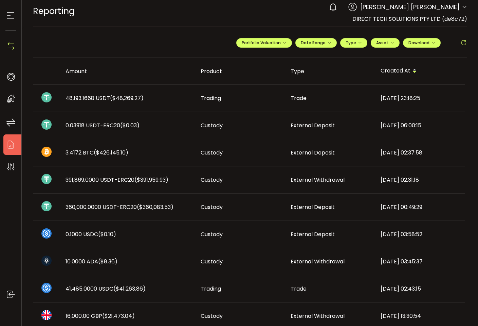
click at [121, 277] on td "41,485.0000 USDC ($41,263.86)" at bounding box center [127, 288] width 135 height 27
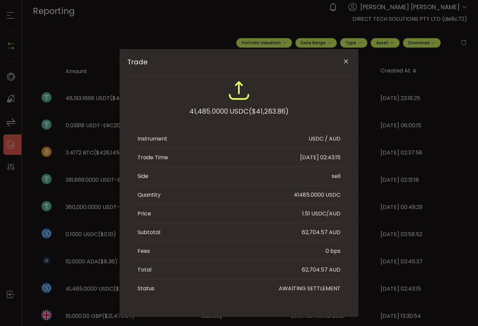
click at [309, 198] on div "41485.0000 USDC" at bounding box center [317, 195] width 47 height 8
click at [310, 195] on div "41485.0000 USDC" at bounding box center [317, 195] width 47 height 8
copy div "41485.0000"
click at [297, 197] on div "41485.0000 USDC" at bounding box center [317, 195] width 47 height 8
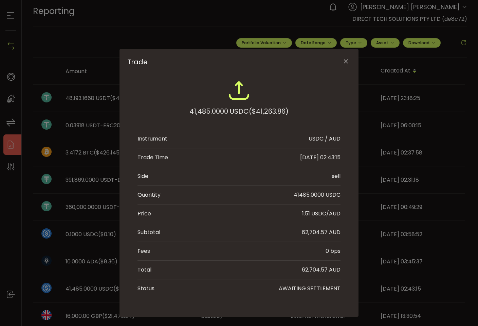
click at [304, 196] on div "41485.0000 USDC" at bounding box center [317, 195] width 47 height 8
copy div "41485.0000"
click at [37, 91] on div "Trade 41,485.0000 USDC ($41,263.86) Instrument USDC / AUD Trade Time 2025-10-06…" at bounding box center [239, 163] width 478 height 326
click at [22, 39] on div "Trade 41,485.0000 USDC ($41,263.86) Instrument USDC / AUD Trade Time 2025-10-06…" at bounding box center [239, 163] width 478 height 326
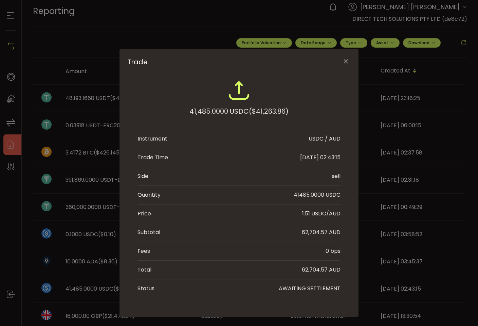
click at [368, 211] on div "Trade 41,485.0000 USDC ($41,263.86) Instrument USDC / AUD Trade Time 2025-10-06…" at bounding box center [239, 163] width 478 height 326
click at [344, 58] on icon "Close" at bounding box center [346, 61] width 7 height 7
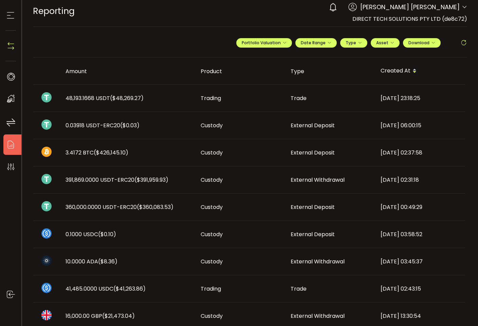
click at [18, 16] on section at bounding box center [10, 15] width 21 height 31
click at [16, 14] on section at bounding box center [10, 15] width 21 height 31
drag, startPoint x: 13, startPoint y: 14, endPoint x: 16, endPoint y: 20, distance: 6.1
click at [13, 15] on icon at bounding box center [10, 15] width 10 height 10
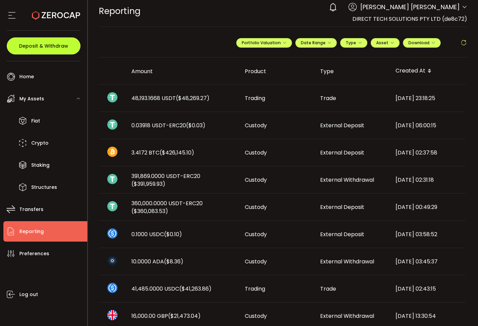
drag, startPoint x: 50, startPoint y: 41, endPoint x: 84, endPoint y: 67, distance: 43.0
click at [50, 41] on button "Deposit & Withdraw" at bounding box center [44, 45] width 74 height 17
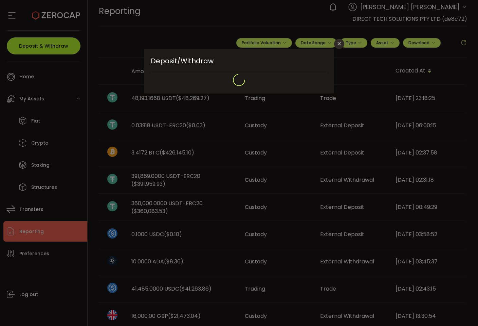
type input "**********"
type input "*******"
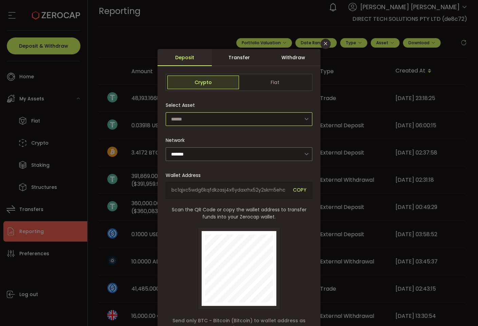
click at [217, 118] on input "dialog" at bounding box center [239, 119] width 147 height 14
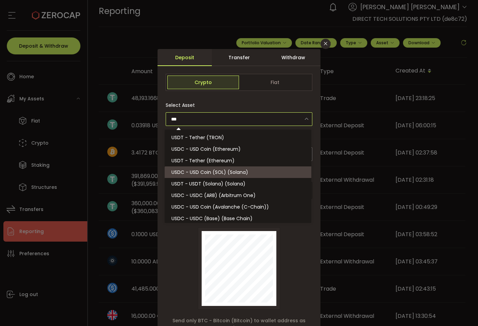
click at [200, 167] on li "USDC - USD Coin (SOL) (Solana)" at bounding box center [239, 172] width 149 height 12
type input "**********"
type input "******"
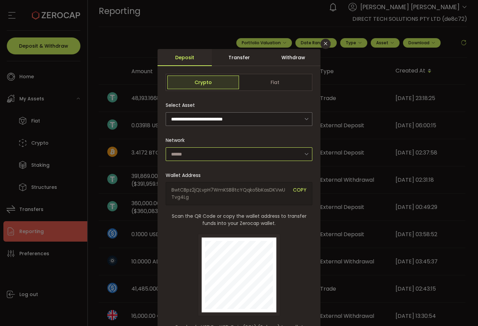
click at [189, 153] on input "dialog" at bounding box center [239, 154] width 147 height 14
click at [215, 136] on div "Network" at bounding box center [239, 147] width 147 height 28
type input "******"
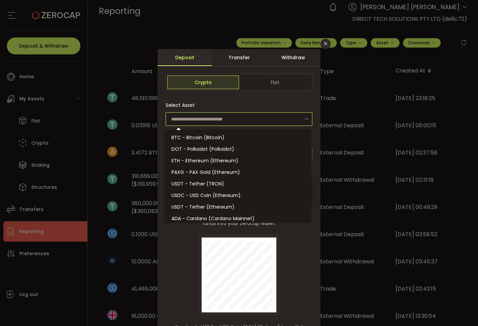
click at [239, 112] on input "dialog" at bounding box center [239, 119] width 147 height 14
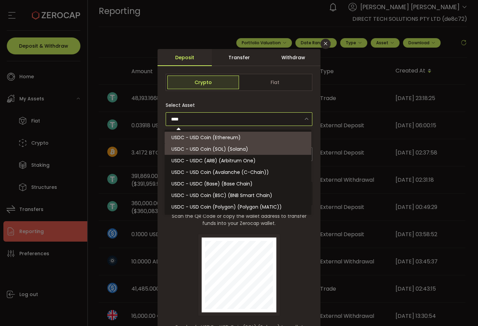
click at [220, 140] on span "USDC - USD Coin (Ethereum)" at bounding box center [206, 137] width 69 height 7
type input "**********"
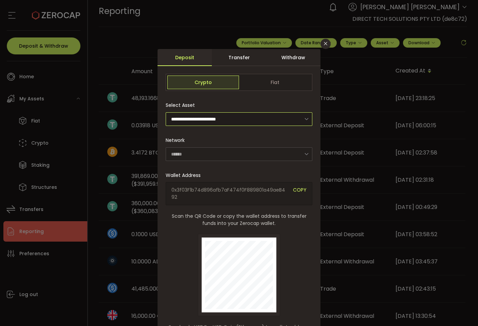
type input "********"
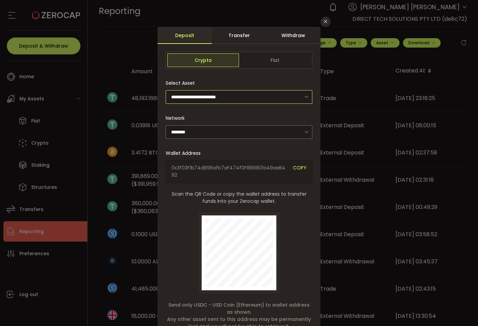
scroll to position [55, 0]
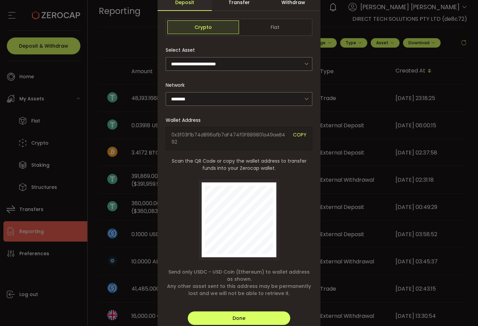
click at [296, 131] on span "COPY" at bounding box center [300, 138] width 14 height 14
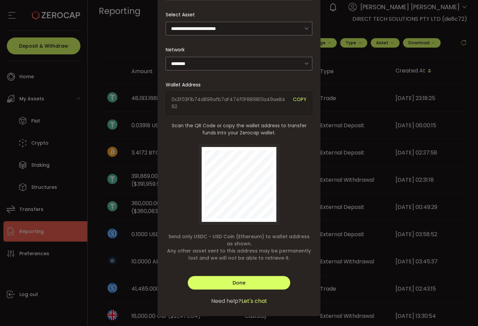
scroll to position [0, 0]
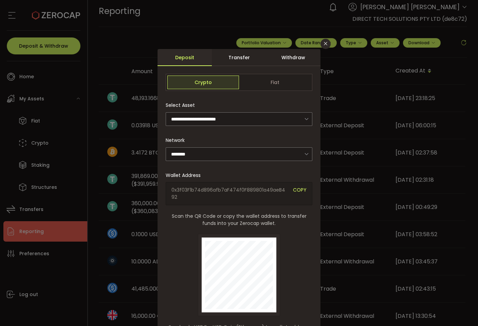
click at [106, 162] on div "**********" at bounding box center [239, 163] width 478 height 326
drag, startPoint x: 132, startPoint y: 230, endPoint x: 141, endPoint y: 228, distance: 9.7
click at [132, 230] on div "**********" at bounding box center [239, 163] width 478 height 326
click at [324, 44] on icon "Close" at bounding box center [325, 43] width 5 height 5
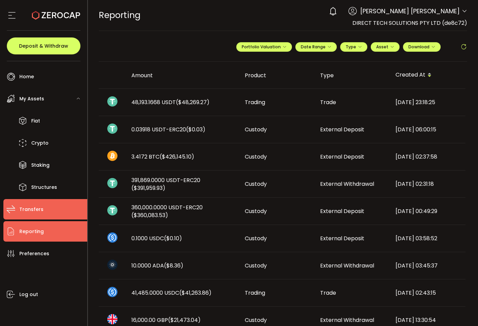
click at [51, 205] on li "Transfers" at bounding box center [45, 209] width 84 height 20
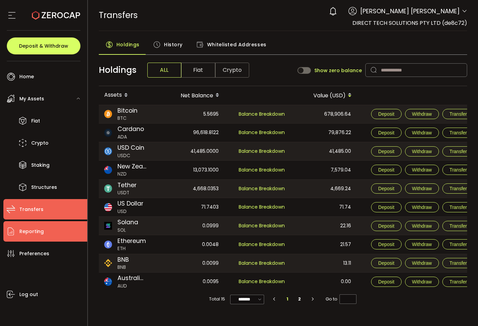
click at [52, 232] on li "Reporting" at bounding box center [45, 231] width 84 height 20
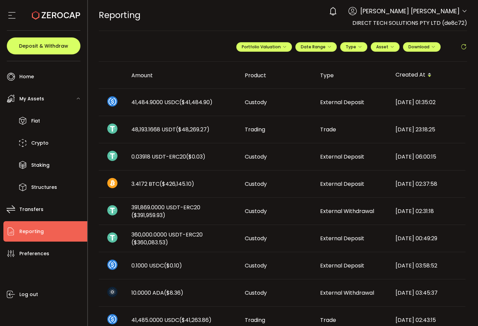
click at [279, 92] on td "Custody" at bounding box center [277, 102] width 75 height 27
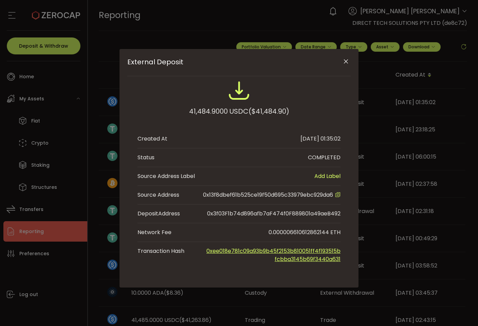
click at [370, 165] on div "External Deposit 41,484.9000 USDC ($41,484.90) Created At 2025-10-08 01:35:02 S…" at bounding box center [239, 163] width 478 height 326
click at [345, 64] on icon "Close" at bounding box center [346, 61] width 7 height 7
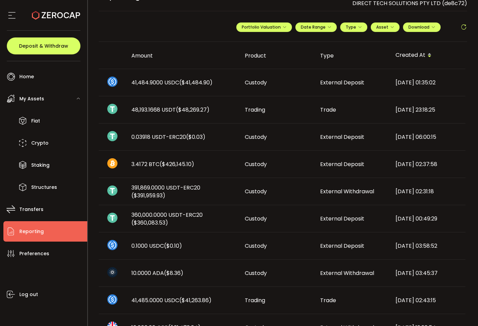
scroll to position [29, 0]
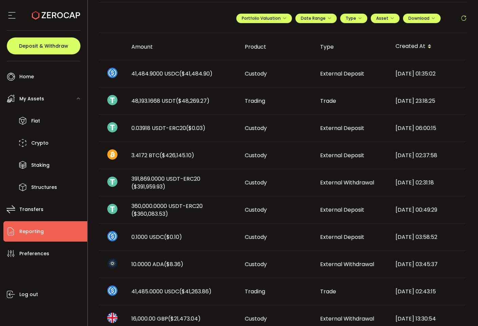
click at [158, 293] on span "41,485.0000 USDC ($41,263.86)" at bounding box center [172, 291] width 80 height 8
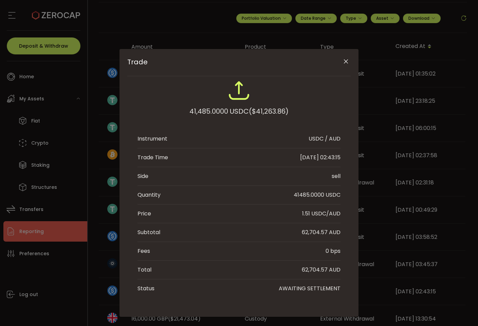
scroll to position [8, 0]
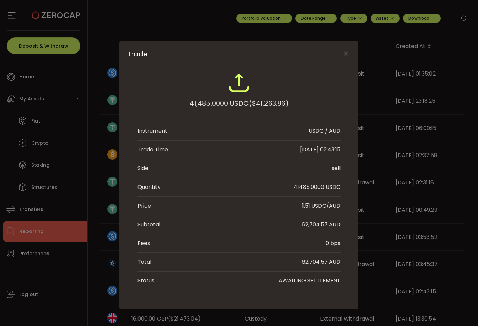
drag, startPoint x: 388, startPoint y: 206, endPoint x: 341, endPoint y: 223, distance: 49.4
click at [388, 206] on div "Trade 41,485.0000 USDC ($41,263.86) Instrument USDC / AUD Trade Time 2025-10-06…" at bounding box center [239, 163] width 478 height 326
